Goal: Task Accomplishment & Management: Manage account settings

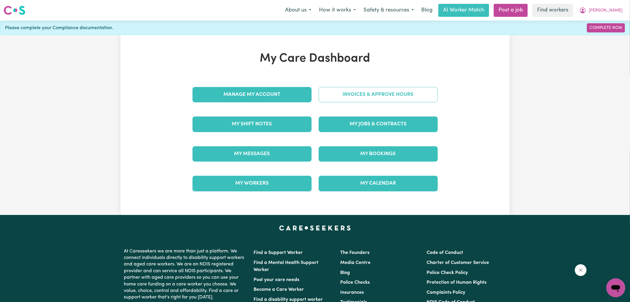
click at [366, 89] on link "Invoices & Approve Hours" at bounding box center [378, 94] width 119 height 15
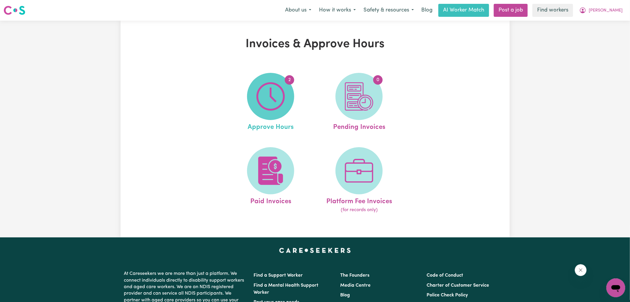
click at [248, 104] on span "2" at bounding box center [270, 96] width 47 height 47
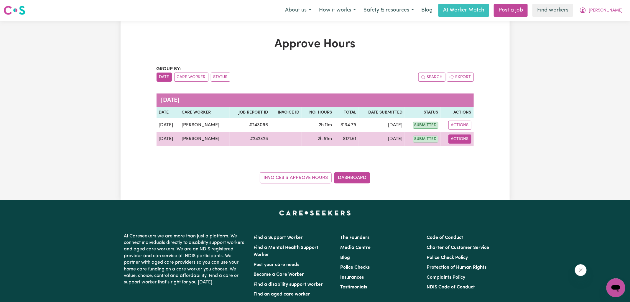
click at [471, 142] on button "Actions" at bounding box center [460, 139] width 23 height 9
click at [472, 154] on link "View Job Report" at bounding box center [474, 153] width 50 height 12
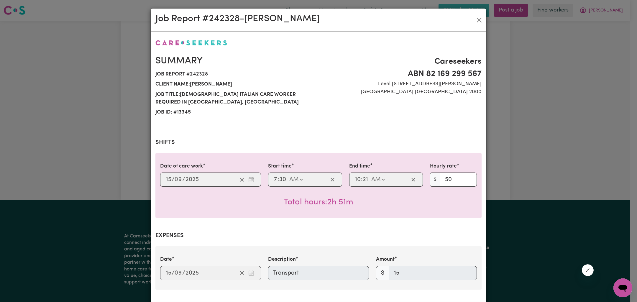
scroll to position [168, 0]
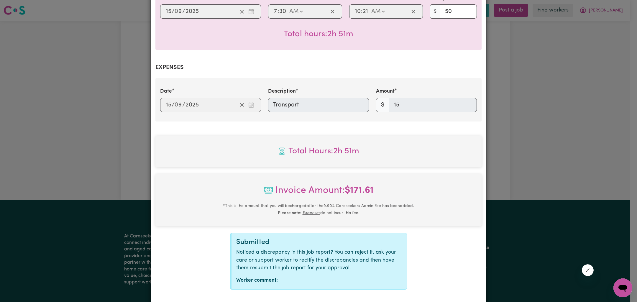
click at [53, 99] on div "Job Report # 242328 - [PERSON_NAME] Summary Job report # 242328 Client name: [G…" at bounding box center [318, 151] width 637 height 302
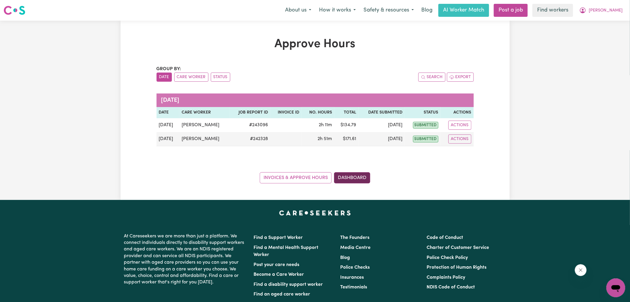
click at [366, 177] on link "Dashboard" at bounding box center [352, 177] width 36 height 11
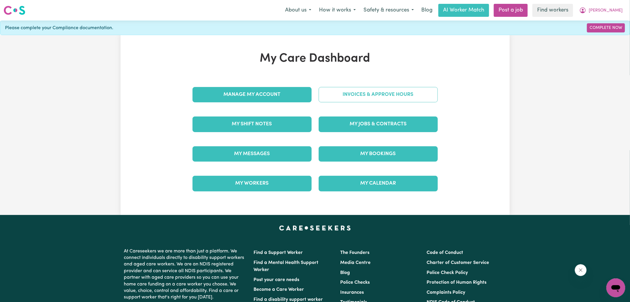
click at [357, 95] on link "Invoices & Approve Hours" at bounding box center [378, 94] width 119 height 15
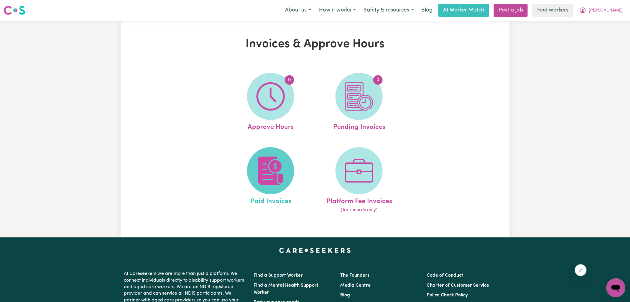
click at [281, 176] on img at bounding box center [271, 171] width 28 height 28
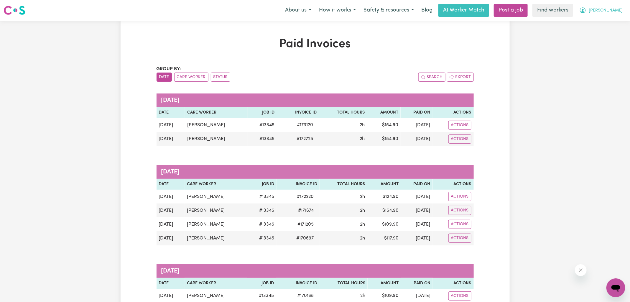
click at [587, 14] on icon "My Account" at bounding box center [583, 10] width 7 height 7
click at [601, 22] on link "My Dashboard" at bounding box center [603, 22] width 47 height 11
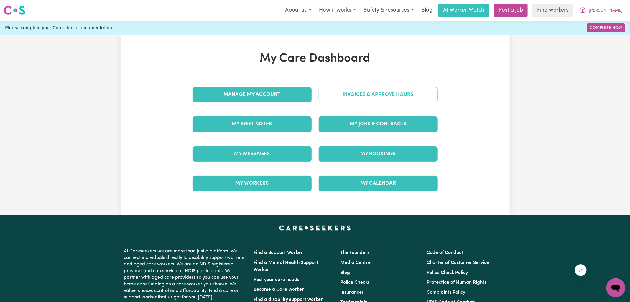
click at [340, 94] on link "Invoices & Approve Hours" at bounding box center [378, 94] width 119 height 15
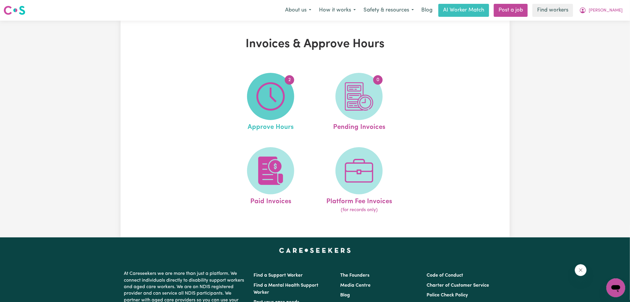
click at [273, 109] on img at bounding box center [271, 96] width 28 height 28
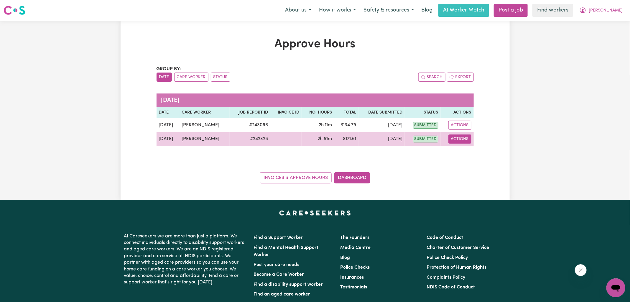
click at [460, 139] on button "Actions" at bounding box center [460, 139] width 23 height 9
click at [460, 155] on link "View Job Report" at bounding box center [474, 153] width 50 height 12
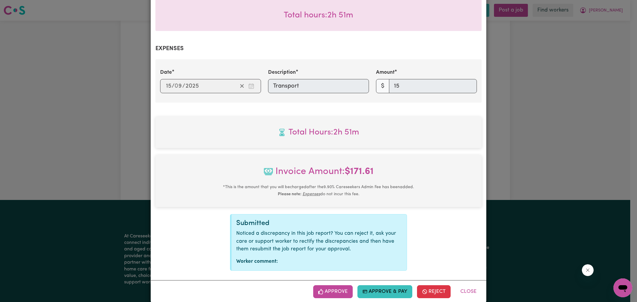
scroll to position [196, 0]
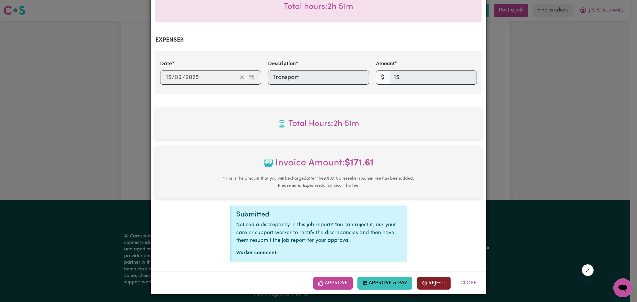
click at [431, 285] on button "Reject" at bounding box center [434, 283] width 34 height 13
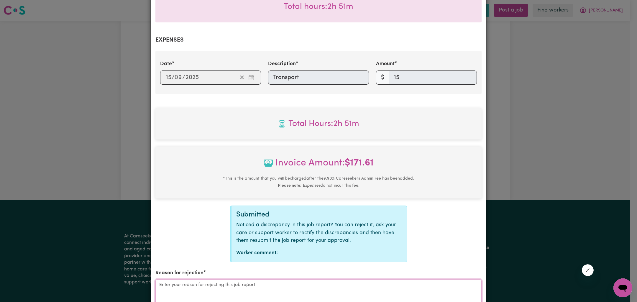
click at [251, 286] on textarea "Reason for rejection" at bounding box center [318, 301] width 326 height 44
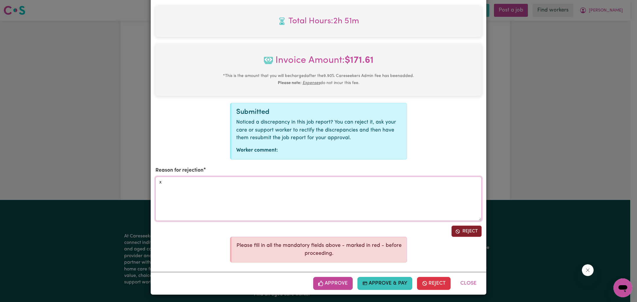
type textarea "x"
click at [467, 229] on button "Reject" at bounding box center [467, 231] width 30 height 11
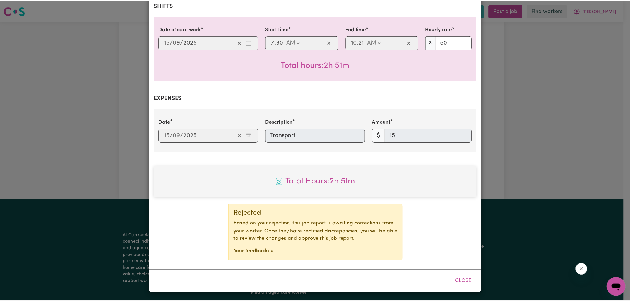
scroll to position [137, 0]
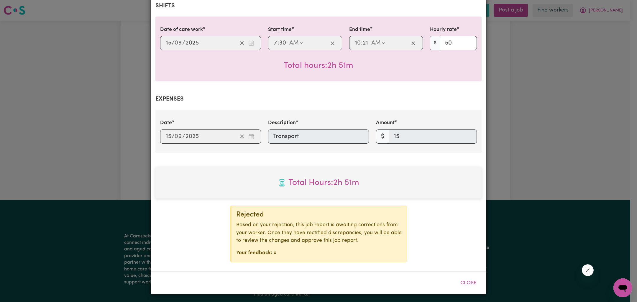
click at [526, 125] on div "Job Report # 242328 - [PERSON_NAME] Summary Job report # 242328 Client name: [G…" at bounding box center [318, 151] width 637 height 302
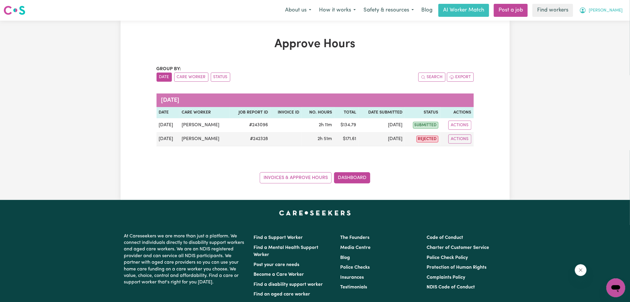
click at [613, 10] on span "[PERSON_NAME]" at bounding box center [606, 10] width 34 height 6
click at [600, 33] on link "Logout" at bounding box center [603, 33] width 47 height 11
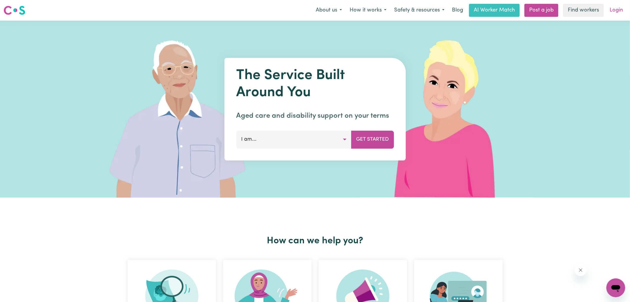
click at [612, 12] on link "Login" at bounding box center [617, 10] width 20 height 13
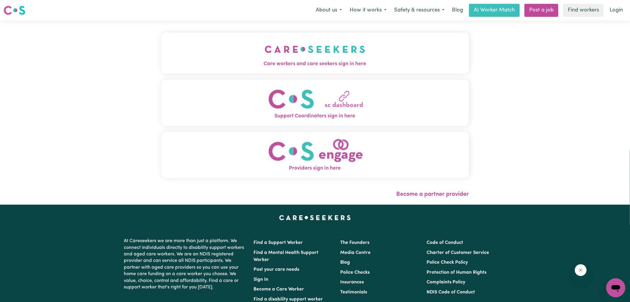
drag, startPoint x: 352, startPoint y: 64, endPoint x: 245, endPoint y: 50, distance: 107.2
click at [352, 64] on span "Care workers and care seekers sign in here" at bounding box center [315, 64] width 308 height 8
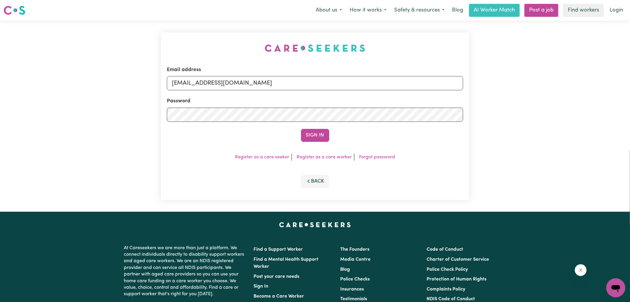
click at [199, 35] on div "Email address [EMAIL_ADDRESS][DOMAIN_NAME] Password Sign In Register as a care …" at bounding box center [315, 116] width 315 height 191
drag, startPoint x: 203, startPoint y: 84, endPoint x: 594, endPoint y: 121, distance: 392.7
click at [594, 122] on div "Email address [EMAIL_ADDRESS][DOMAIN_NAME] Password Sign In Register as a care …" at bounding box center [315, 116] width 630 height 191
type input "superuser~[EMAIL_ADDRESS][DOMAIN_NAME]"
click at [301, 129] on button "Sign In" at bounding box center [315, 135] width 28 height 13
